Goal: Find specific page/section

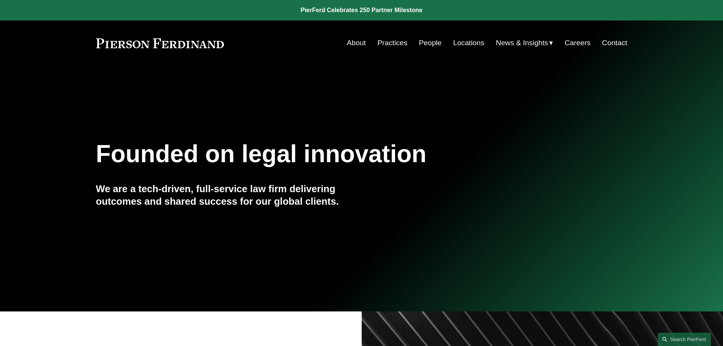
click at [433, 40] on link "People" at bounding box center [430, 43] width 23 height 14
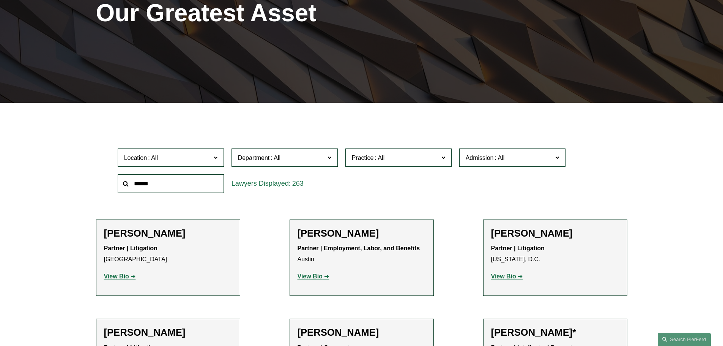
scroll to position [152, 0]
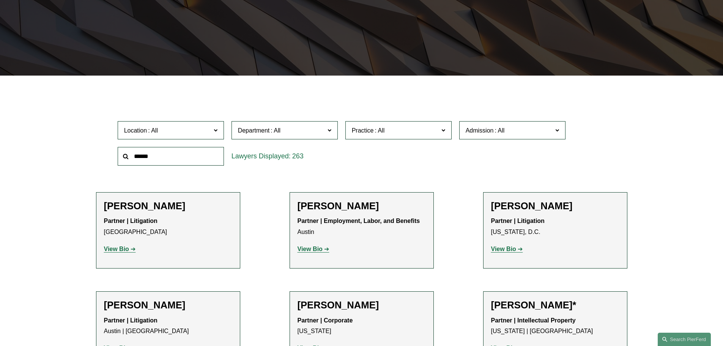
click at [415, 134] on span "Practice" at bounding box center [395, 130] width 87 height 10
click at [197, 131] on span "Location" at bounding box center [167, 130] width 87 height 10
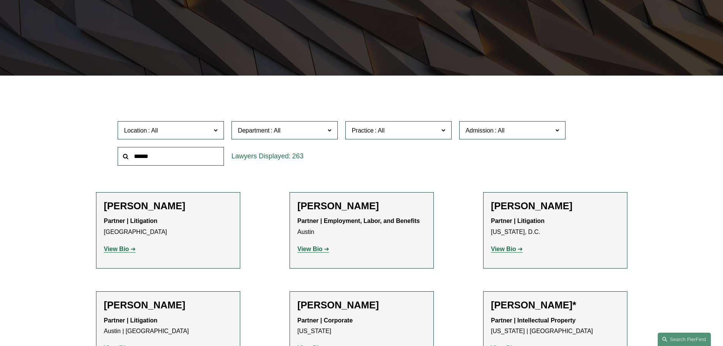
scroll to position [331, 0]
click at [0, 0] on link "[GEOGRAPHIC_DATA]" at bounding box center [0, 0] width 0 height 0
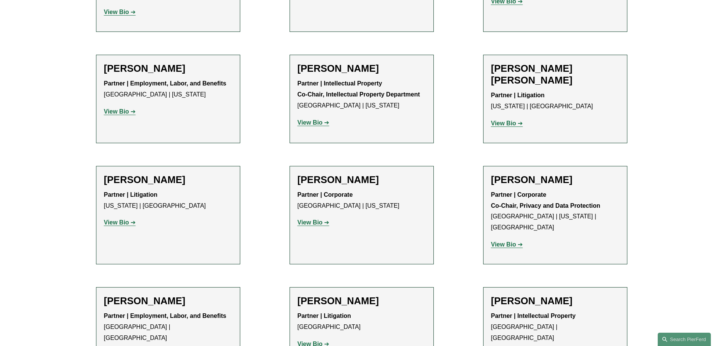
scroll to position [569, 0]
